Goal: Task Accomplishment & Management: Use online tool/utility

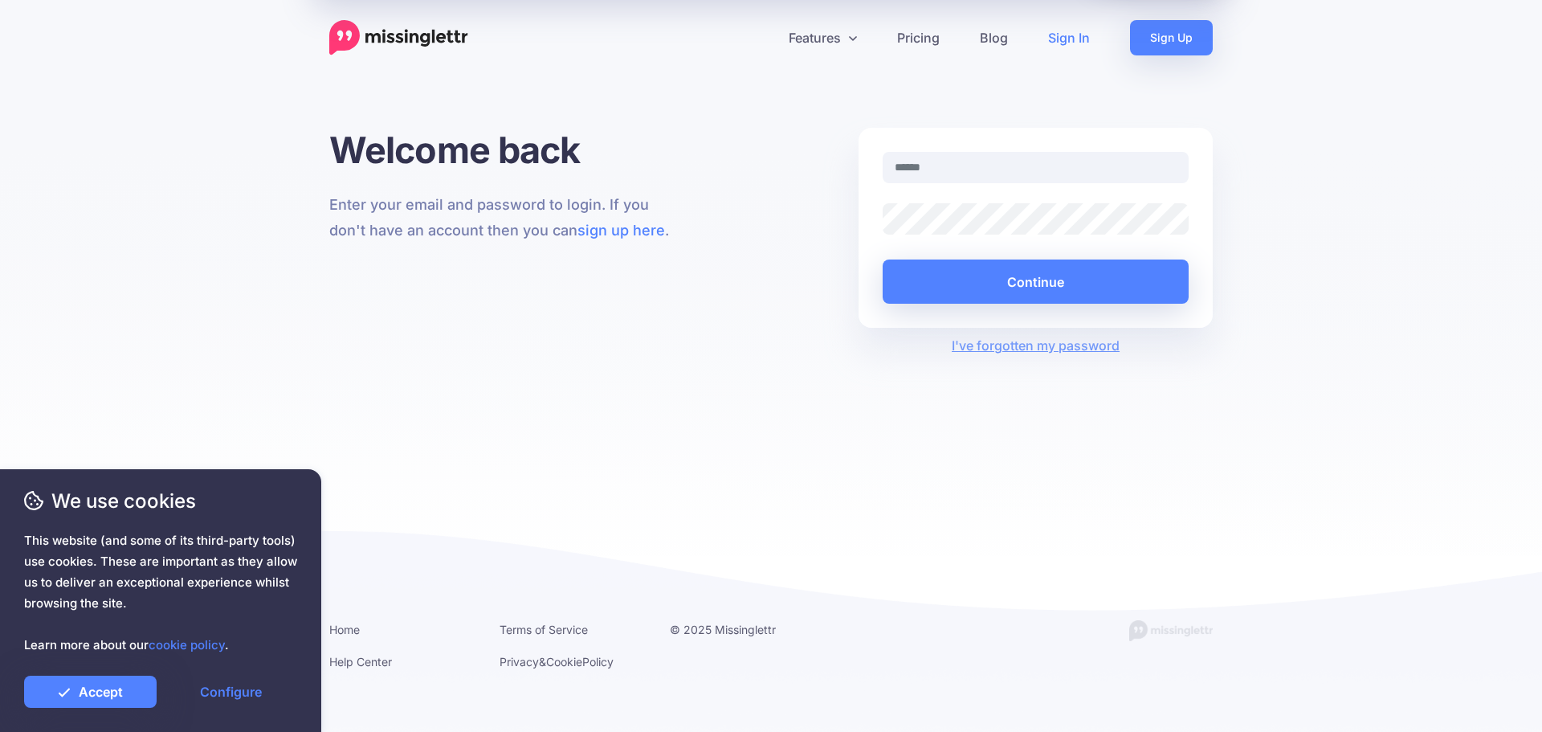
click at [997, 172] on input "text" at bounding box center [1036, 167] width 306 height 31
type input "**********"
click at [883, 259] on button "Continue" at bounding box center [1036, 281] width 306 height 44
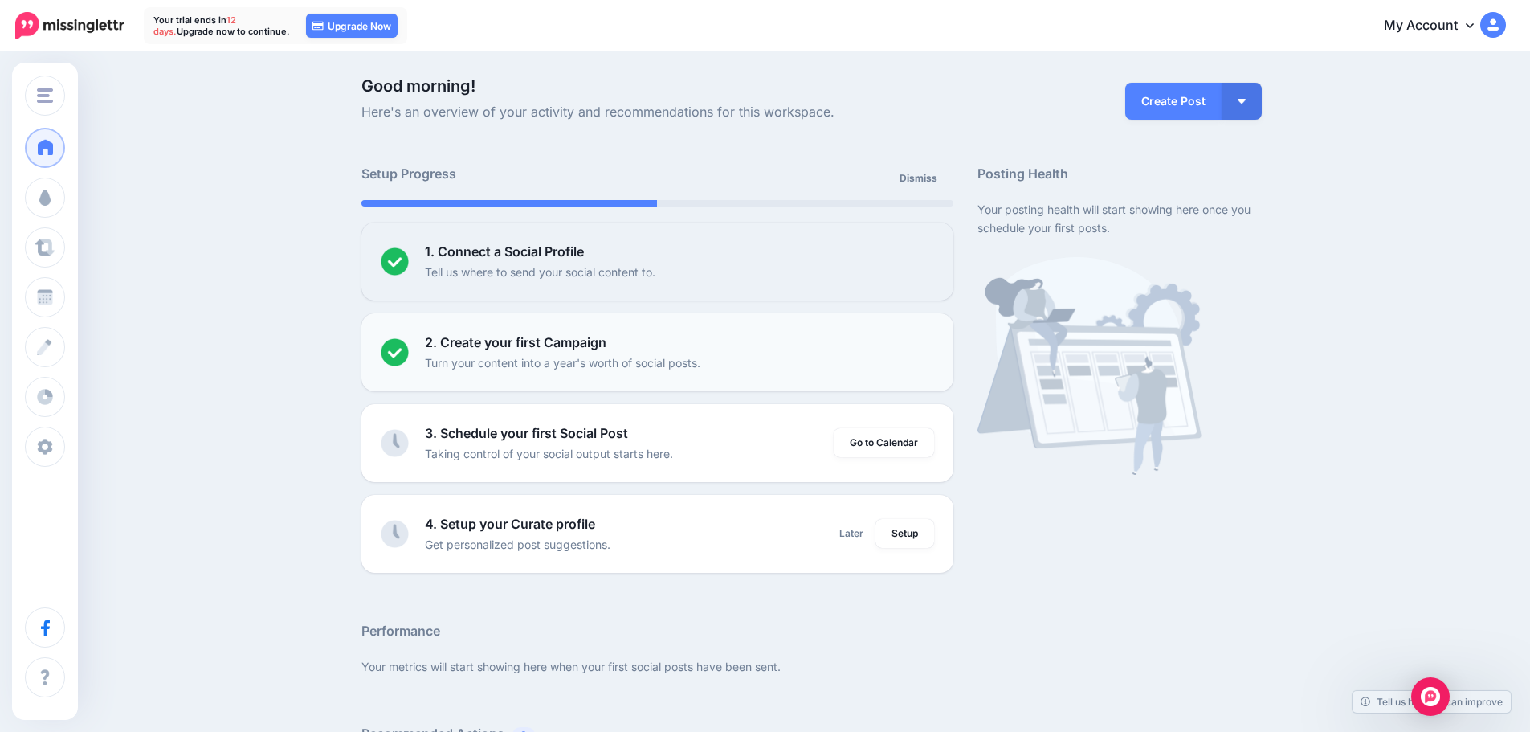
click at [599, 364] on p "Turn your content into a year's worth of social posts." at bounding box center [562, 362] width 275 height 18
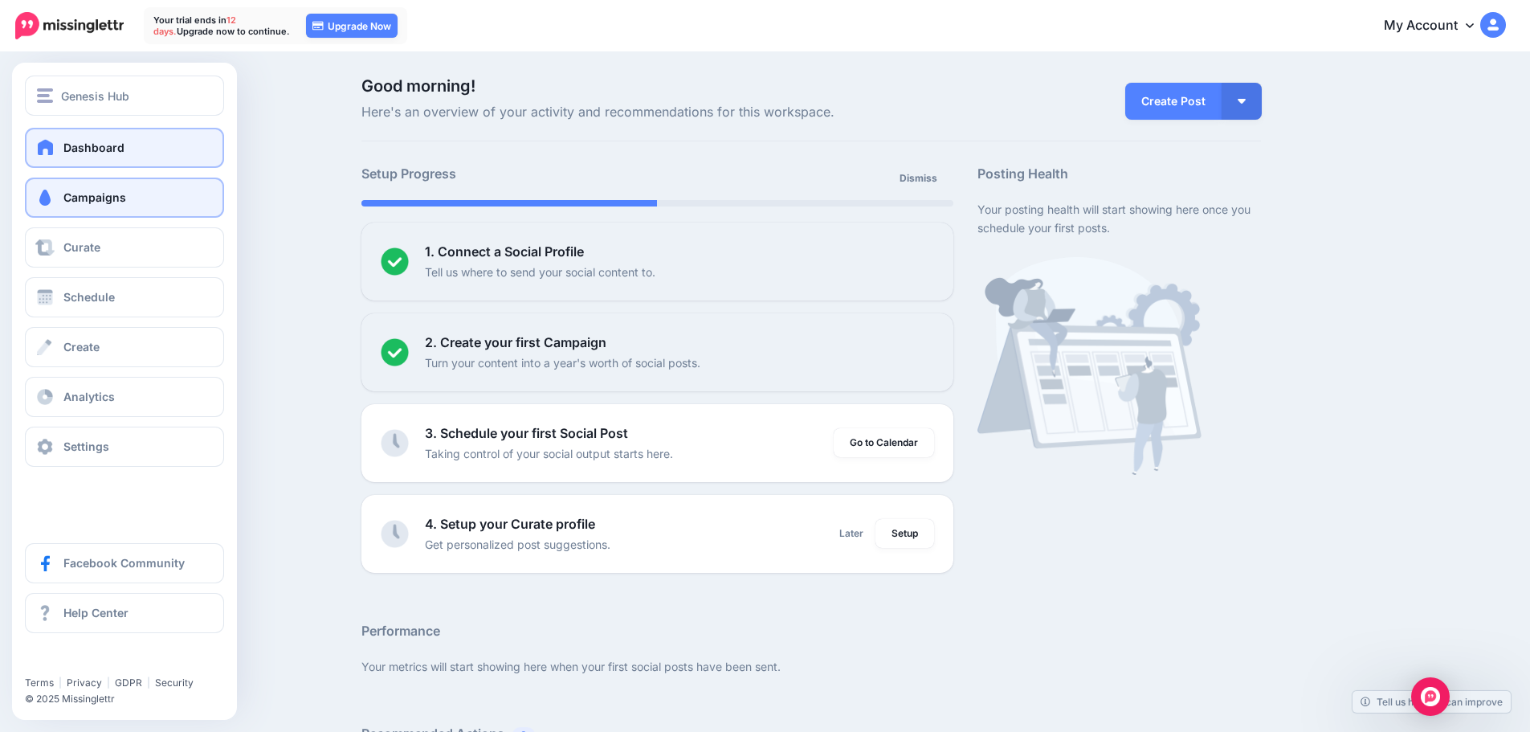
click at [57, 192] on link "Campaigns" at bounding box center [124, 197] width 199 height 40
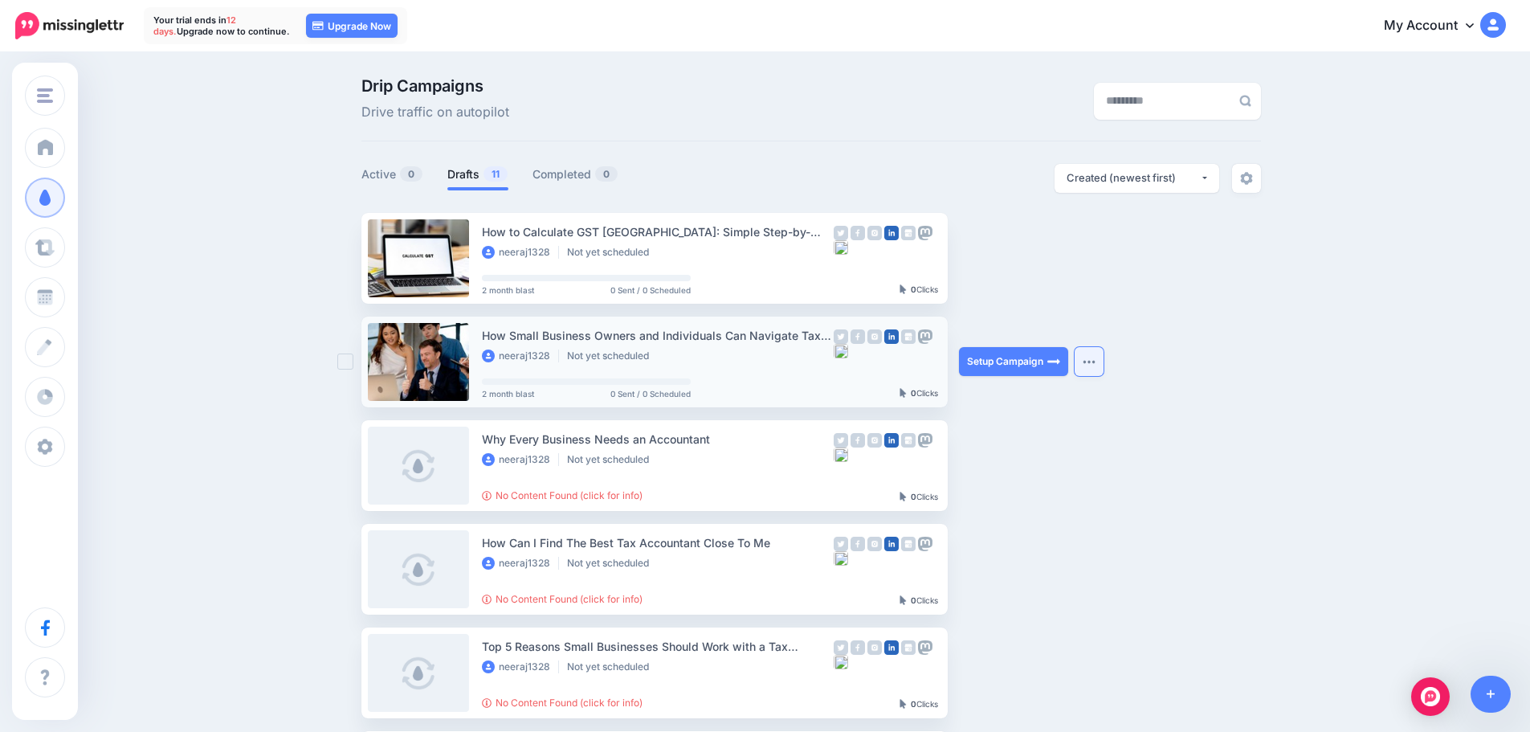
click at [1103, 367] on button "button" at bounding box center [1089, 361] width 29 height 29
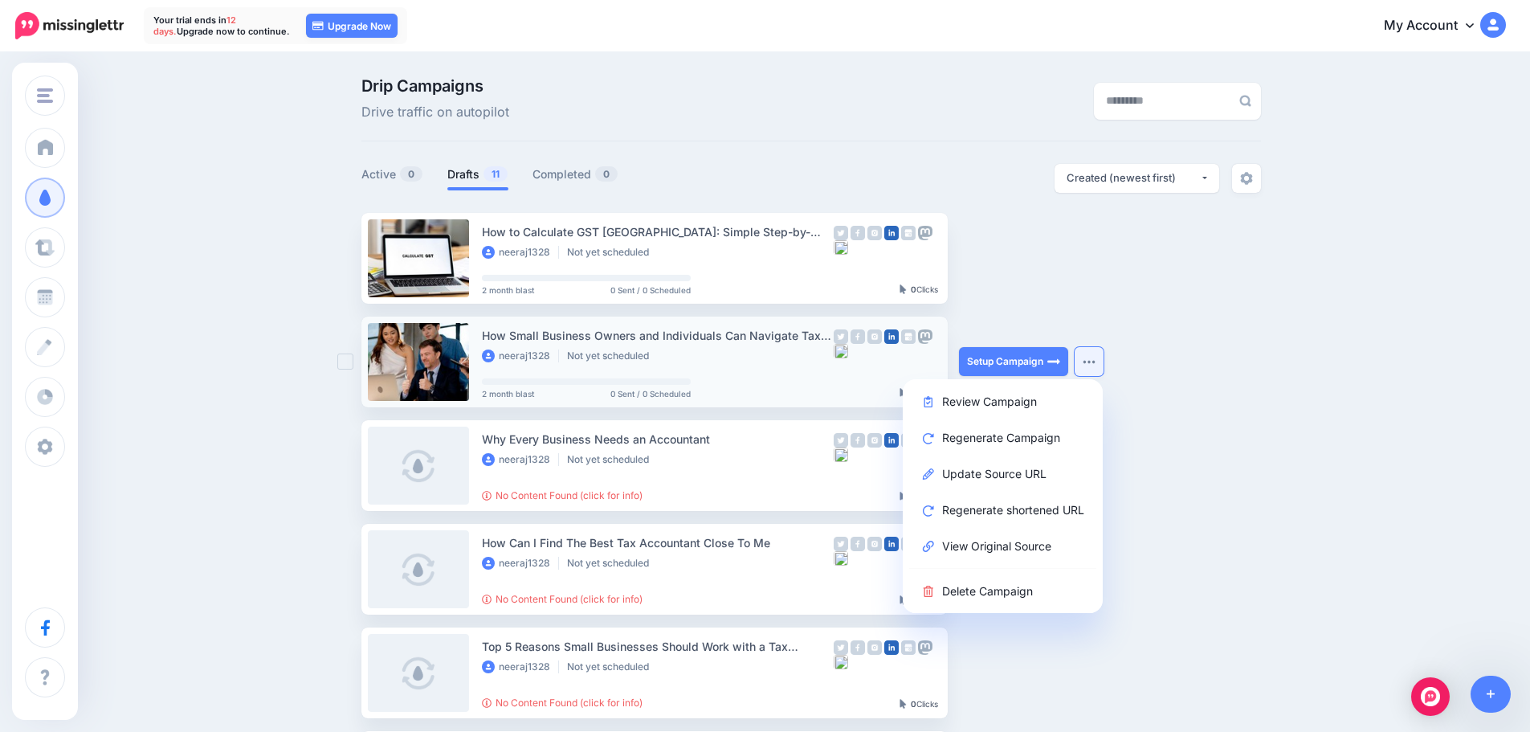
click at [430, 353] on link at bounding box center [418, 362] width 101 height 78
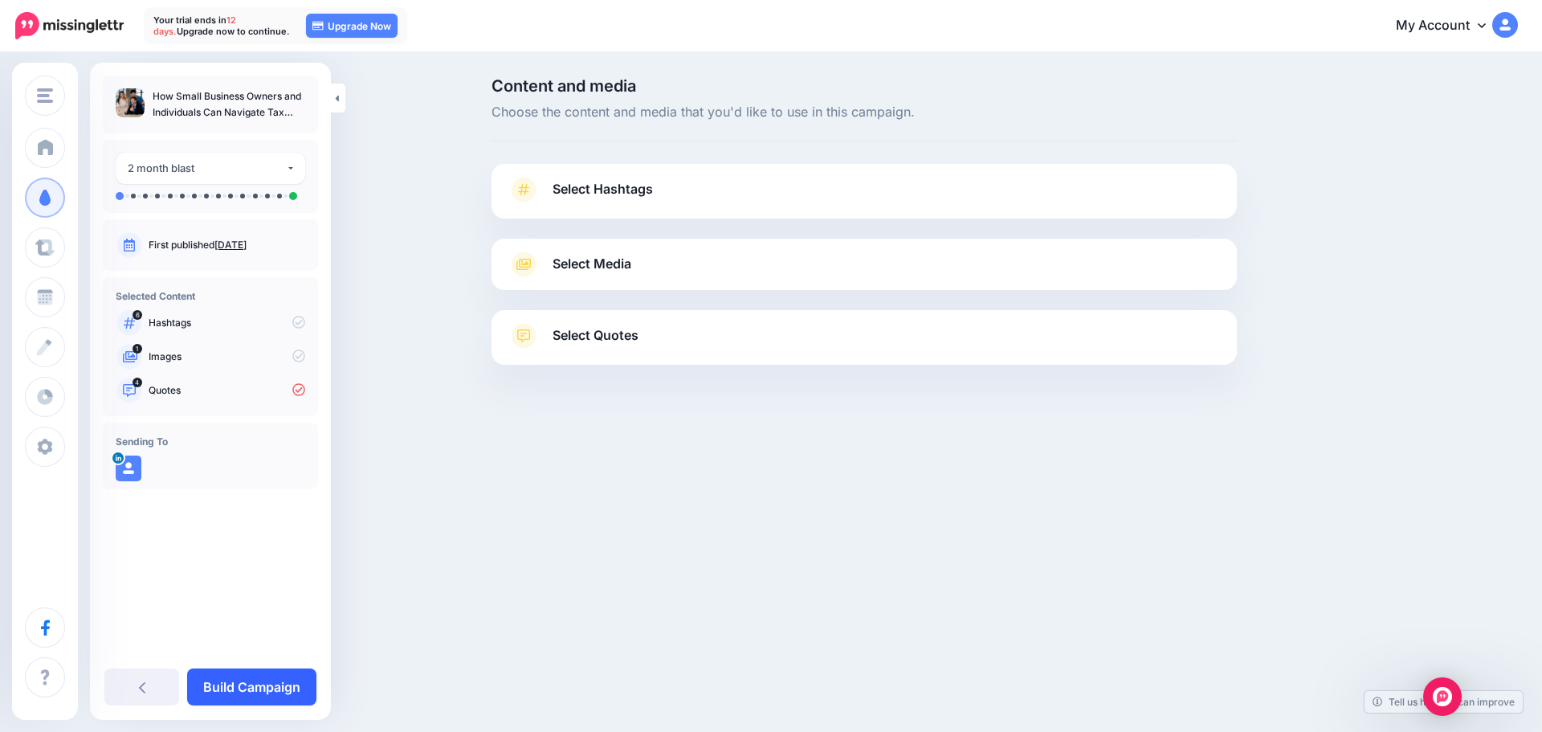
click at [260, 701] on link "Build Campaign" at bounding box center [251, 686] width 129 height 37
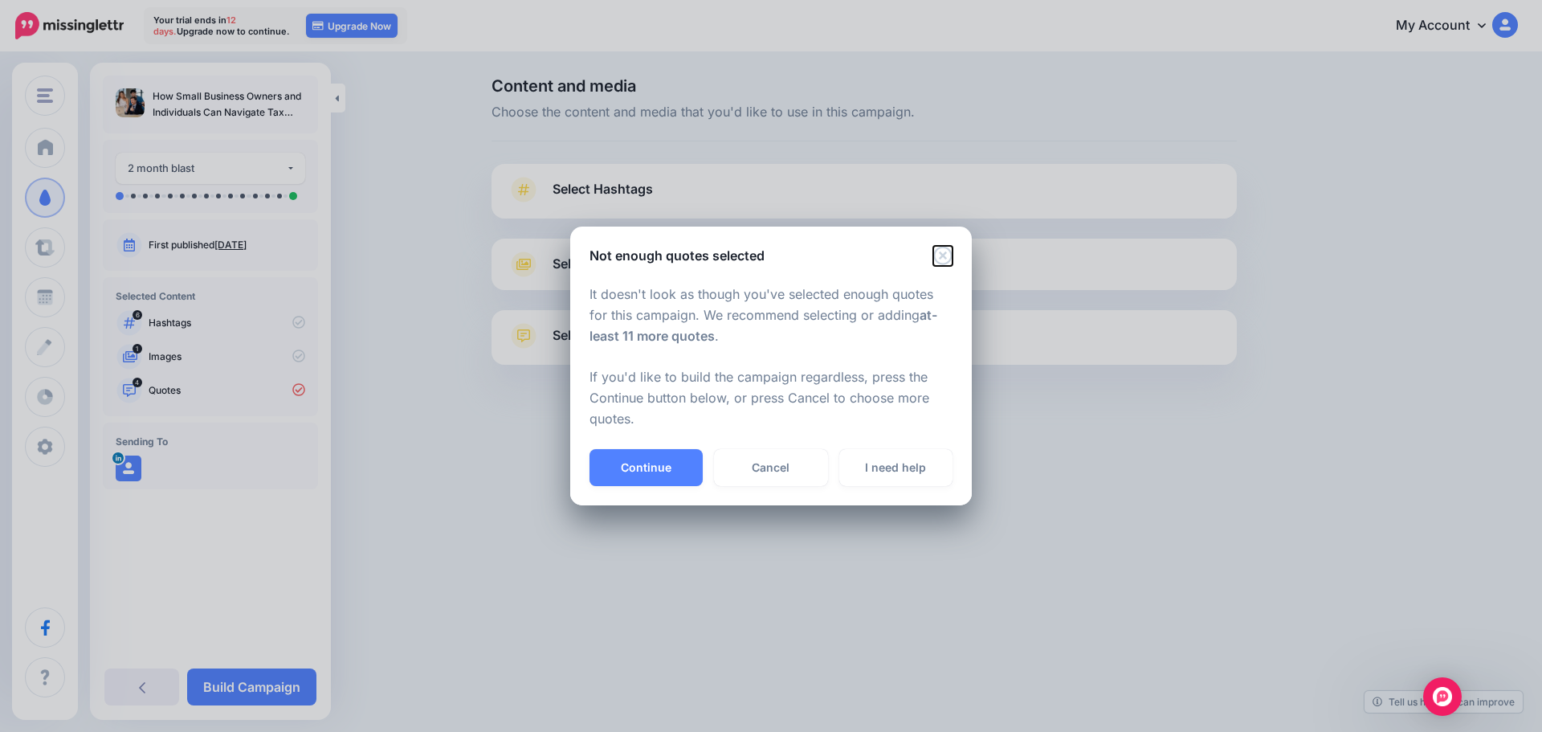
click at [952, 251] on icon "Close" at bounding box center [942, 255] width 19 height 19
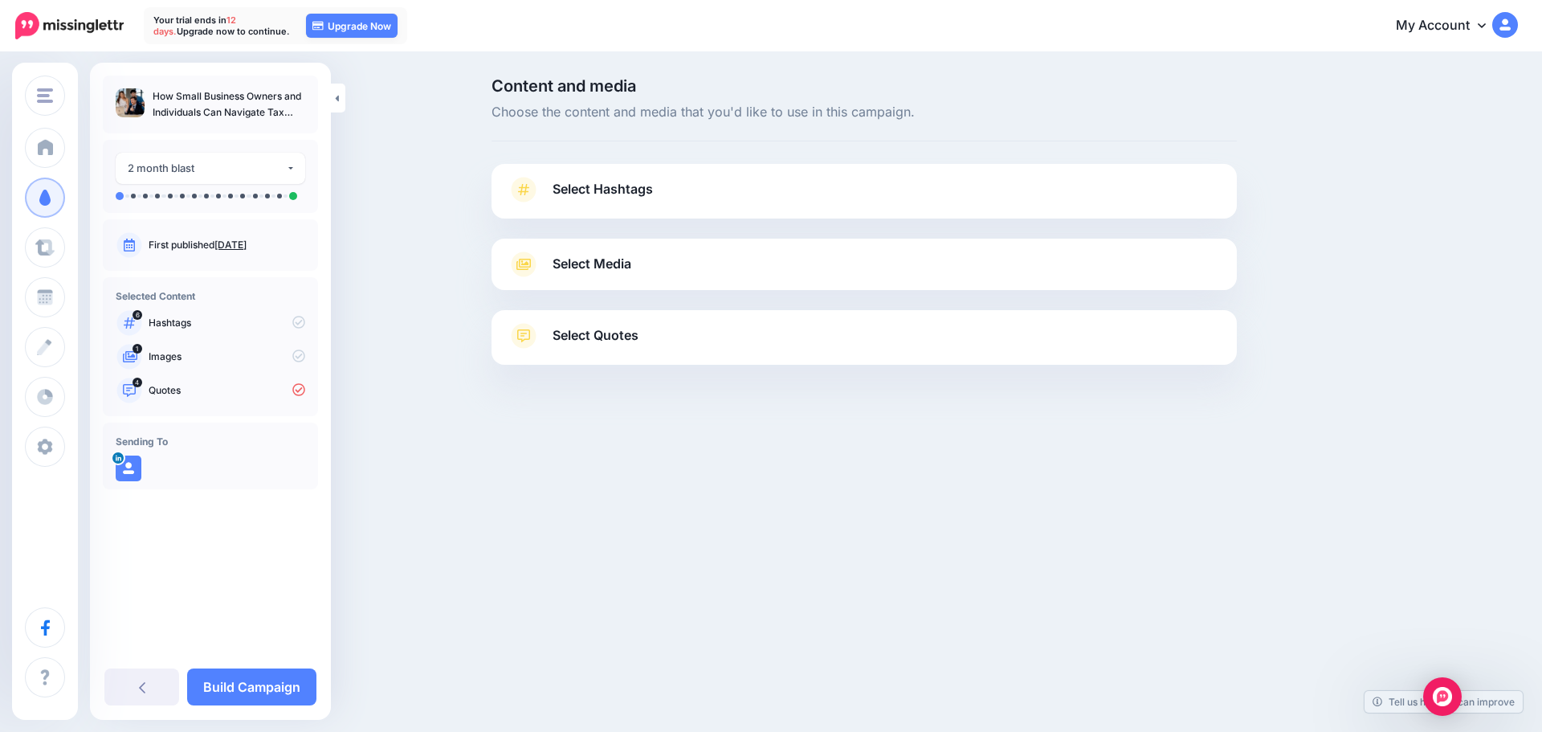
click at [624, 332] on span "Select Quotes" at bounding box center [596, 335] width 86 height 22
